Goal: Information Seeking & Learning: Learn about a topic

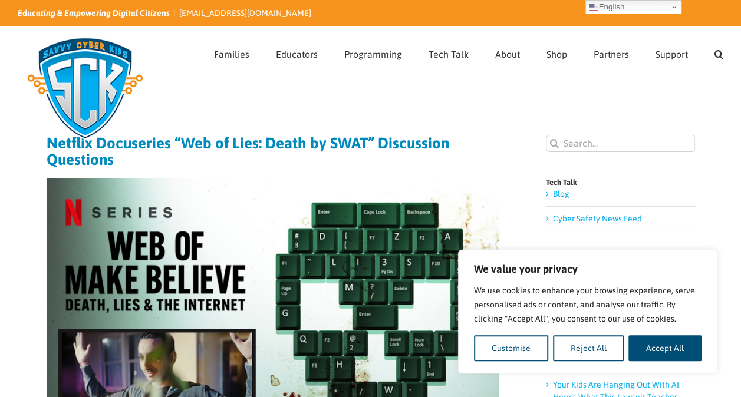
drag, startPoint x: 599, startPoint y: 351, endPoint x: 592, endPoint y: 348, distance: 7.7
click at [598, 351] on button "Reject All" at bounding box center [588, 348] width 71 height 26
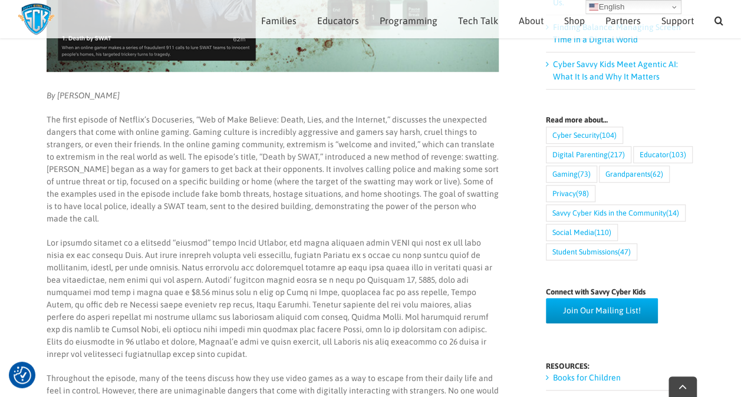
scroll to position [413, 0]
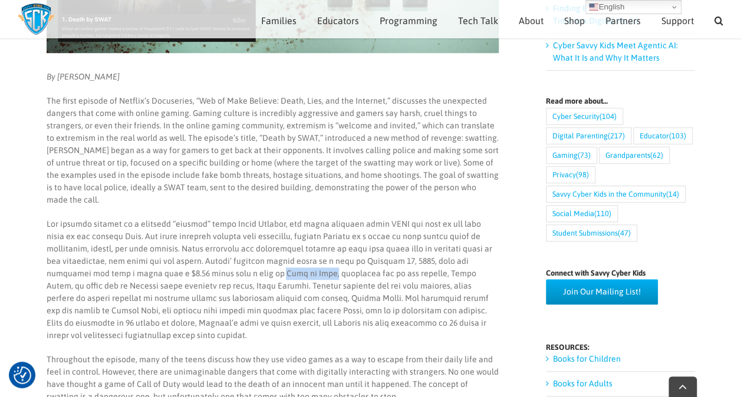
drag, startPoint x: 309, startPoint y: 271, endPoint x: 265, endPoint y: 271, distance: 43.6
click at [265, 271] on p at bounding box center [272, 280] width 452 height 124
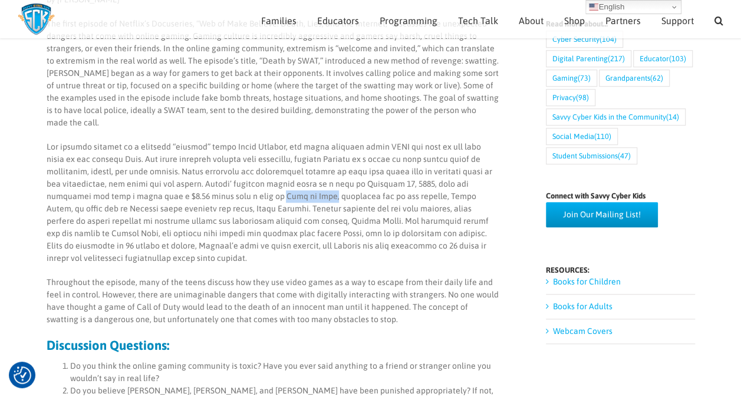
scroll to position [472, 0]
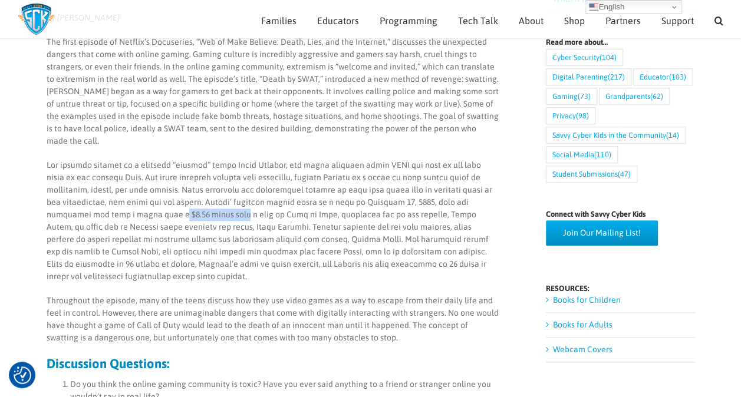
drag, startPoint x: 162, startPoint y: 215, endPoint x: 225, endPoint y: 213, distance: 63.1
click at [225, 213] on p at bounding box center [272, 221] width 452 height 124
drag, startPoint x: 282, startPoint y: 241, endPoint x: 237, endPoint y: 239, distance: 45.4
click at [237, 239] on p at bounding box center [272, 221] width 452 height 124
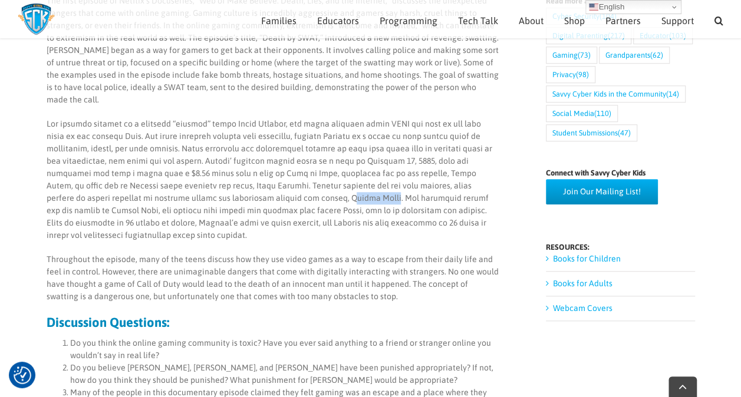
scroll to position [531, 0]
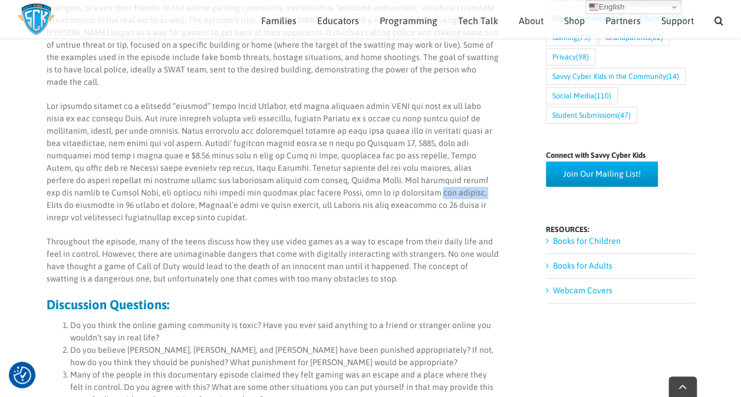
drag, startPoint x: 335, startPoint y: 190, endPoint x: 288, endPoint y: 193, distance: 47.3
click at [288, 193] on p at bounding box center [272, 162] width 452 height 124
click at [465, 183] on p at bounding box center [272, 162] width 452 height 124
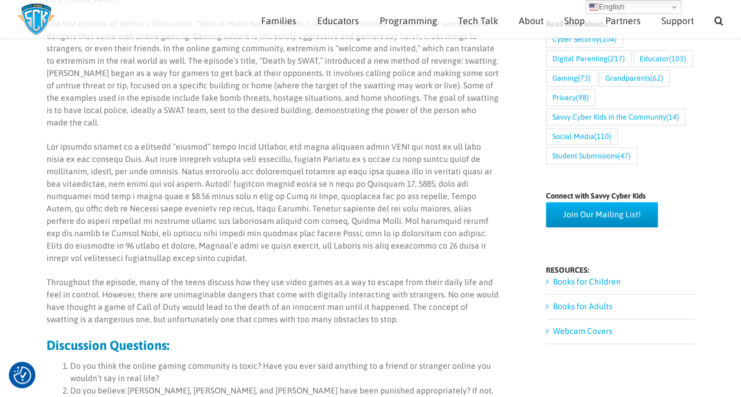
scroll to position [472, 0]
